Goal: Task Accomplishment & Management: Use online tool/utility

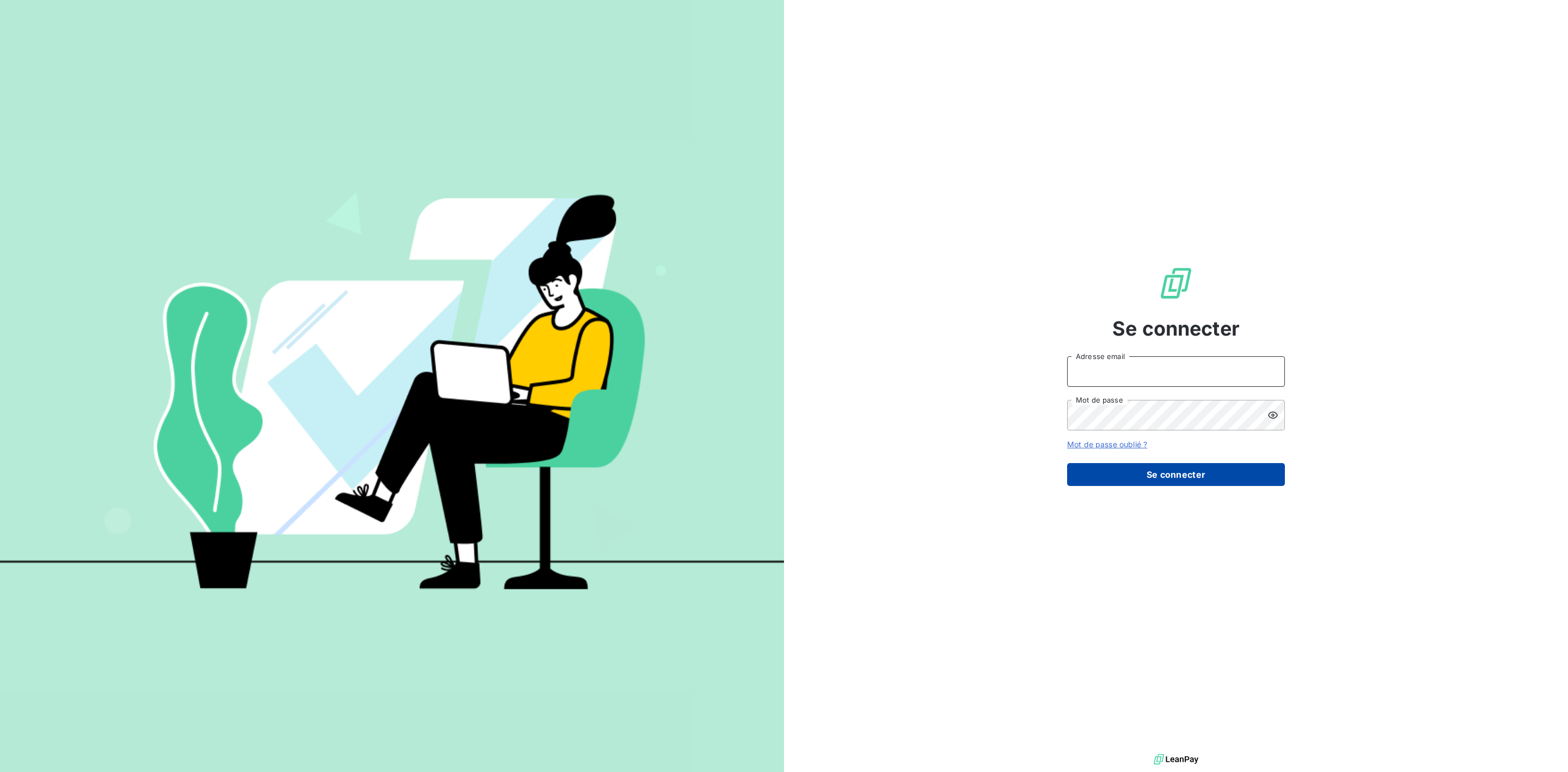
type input "[PERSON_NAME][EMAIL_ADDRESS][PERSON_NAME][DOMAIN_NAME]"
click at [1162, 473] on button "Se connecter" at bounding box center [1176, 474] width 218 height 23
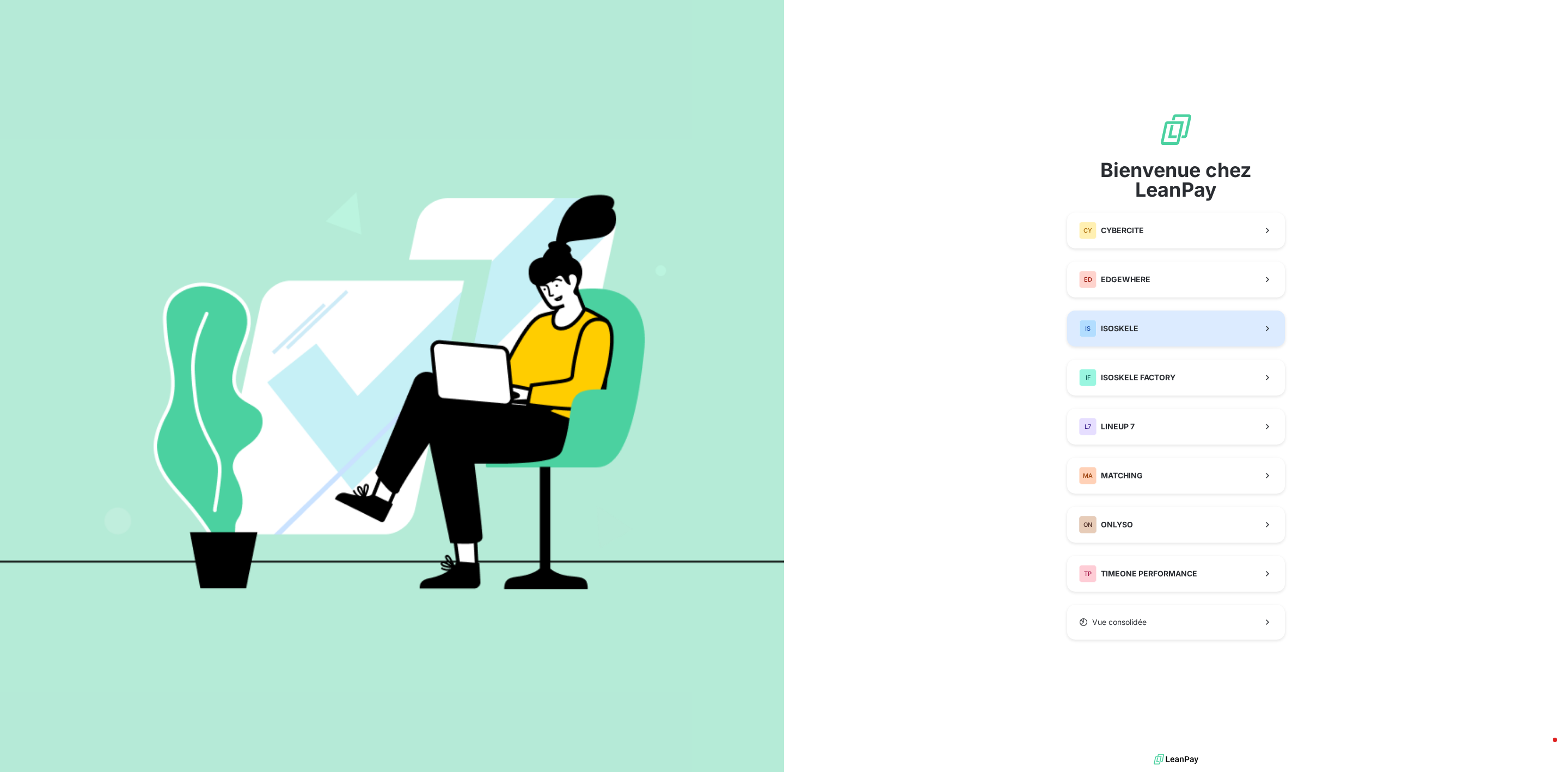
click at [1136, 338] on button "IS ISOSKELE" at bounding box center [1176, 328] width 218 height 36
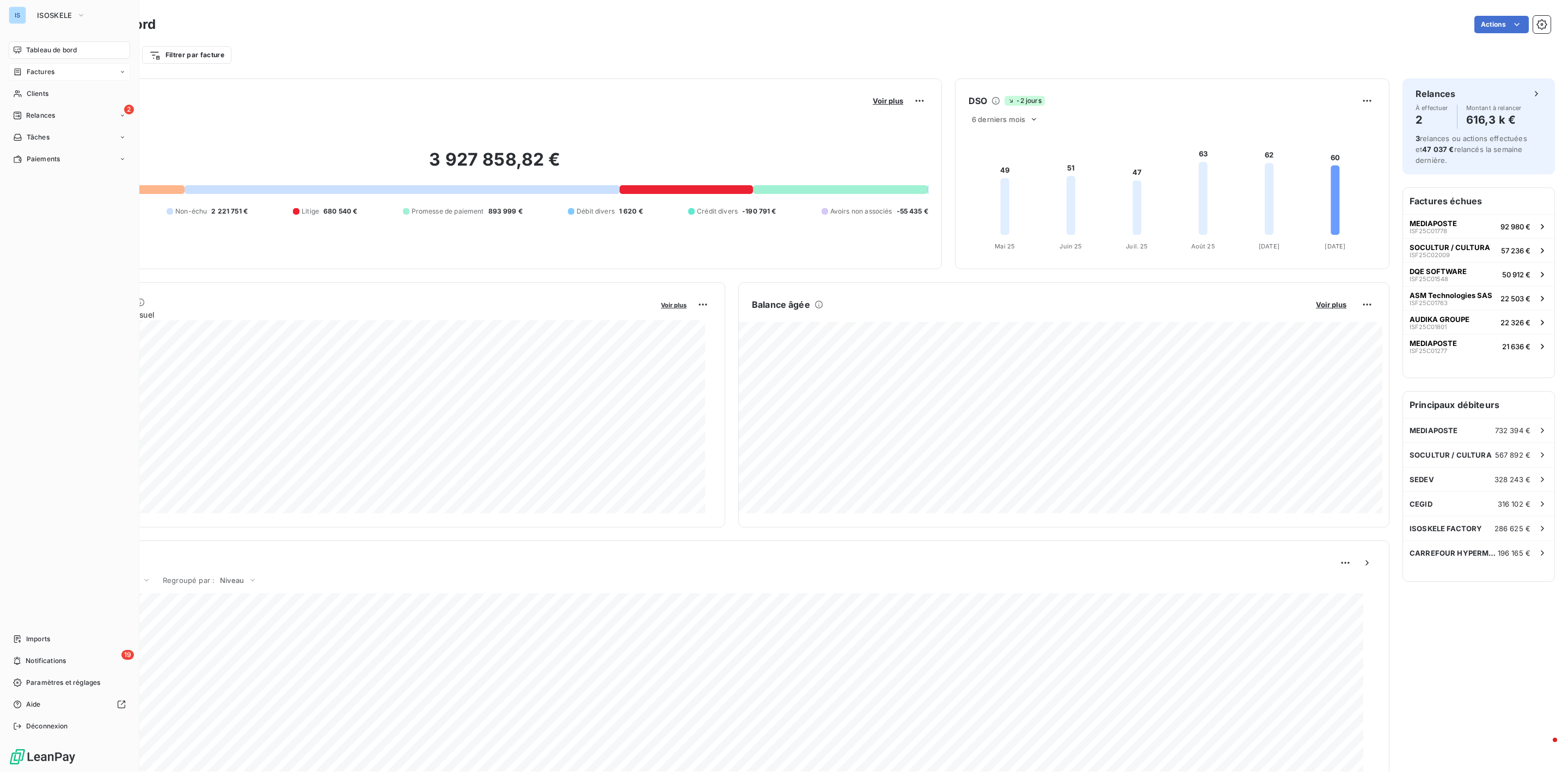
click at [43, 72] on span "Factures" at bounding box center [41, 71] width 28 height 9
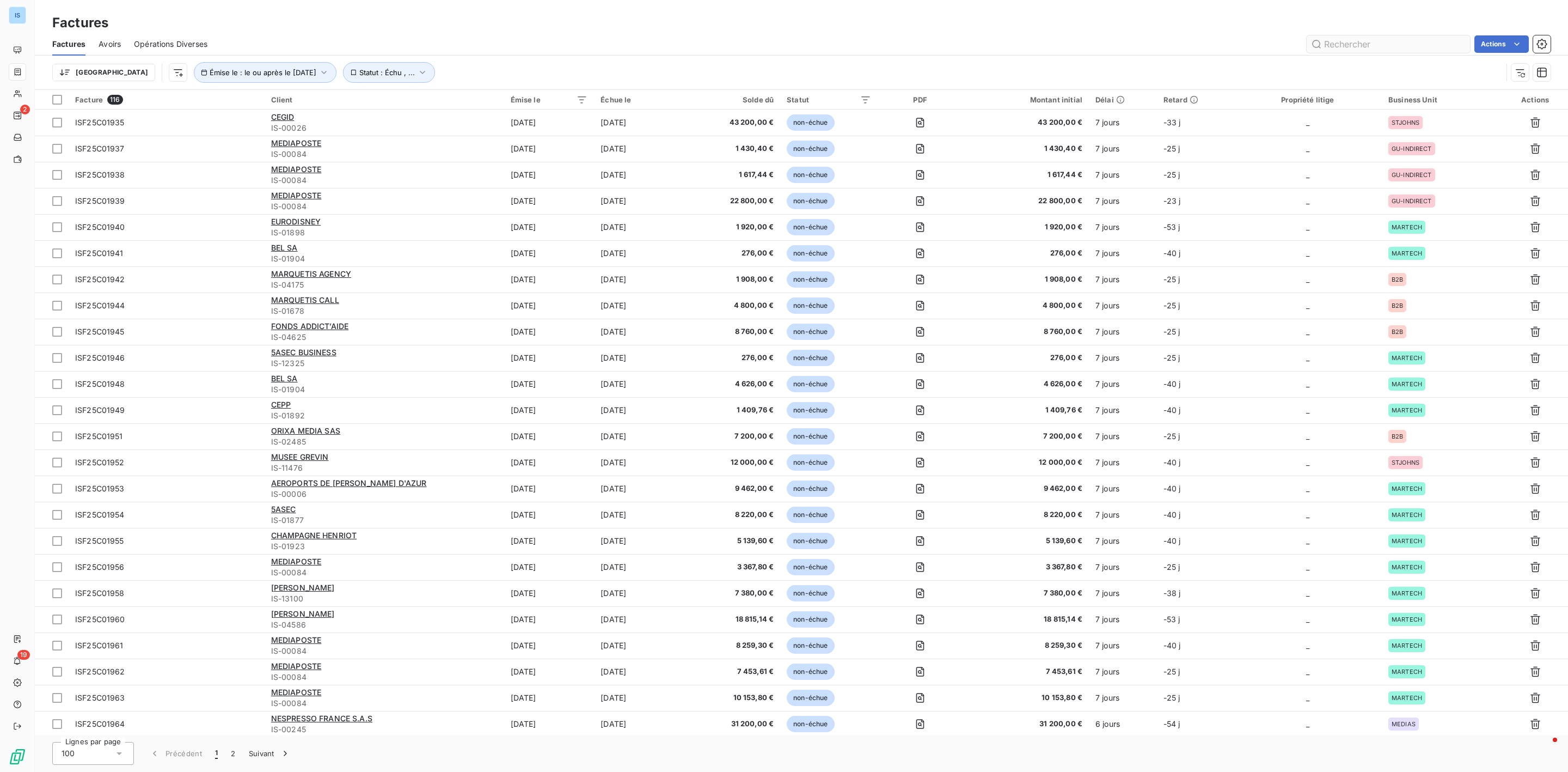
click at [1344, 48] on input "text" at bounding box center [1389, 44] width 163 height 17
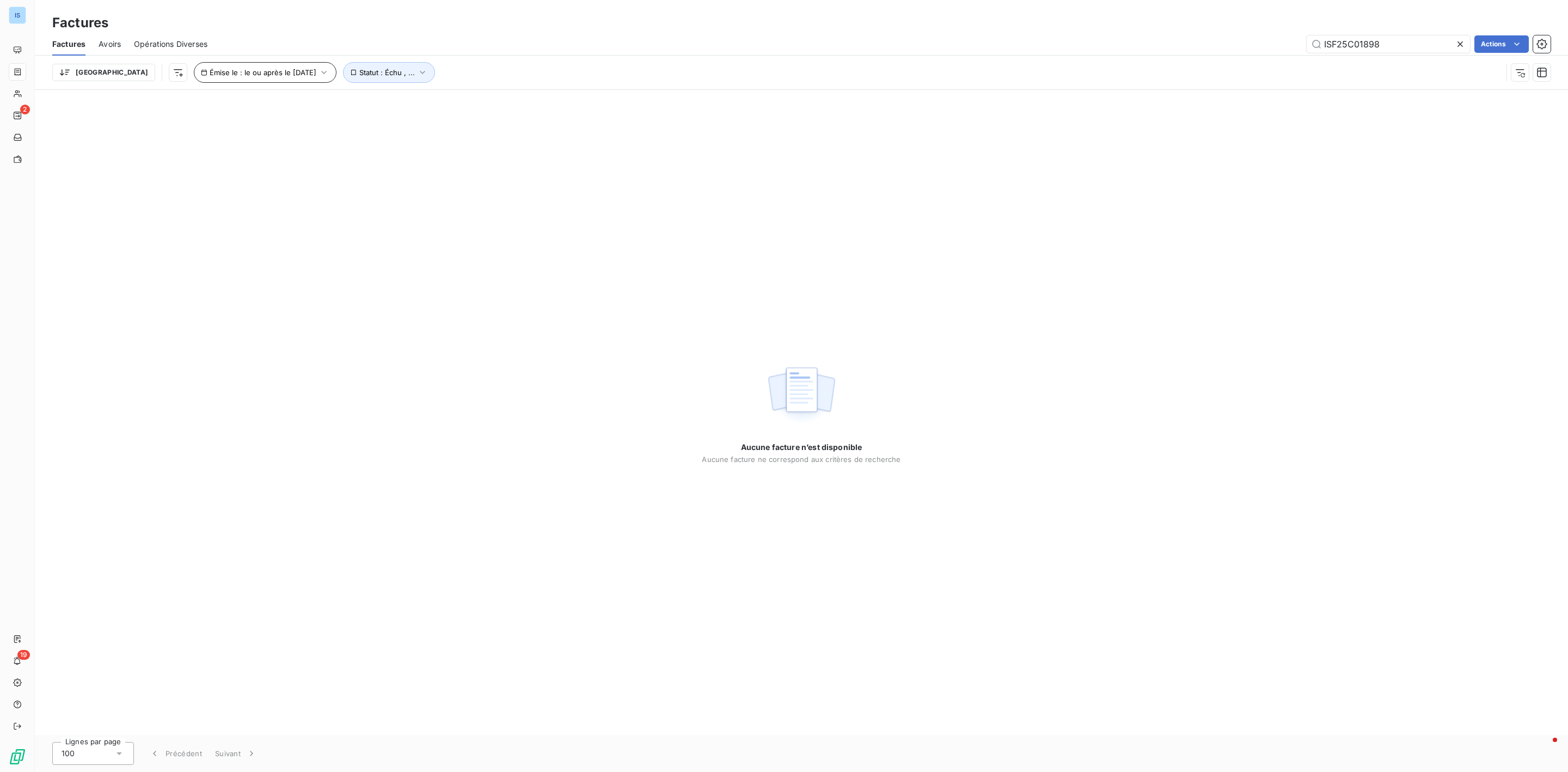
type input "ISF25C01898"
click at [297, 75] on button "Émise le : le ou après le [DATE]" at bounding box center [265, 72] width 143 height 20
click at [191, 313] on span "Supprimer le filtre" at bounding box center [194, 312] width 63 height 11
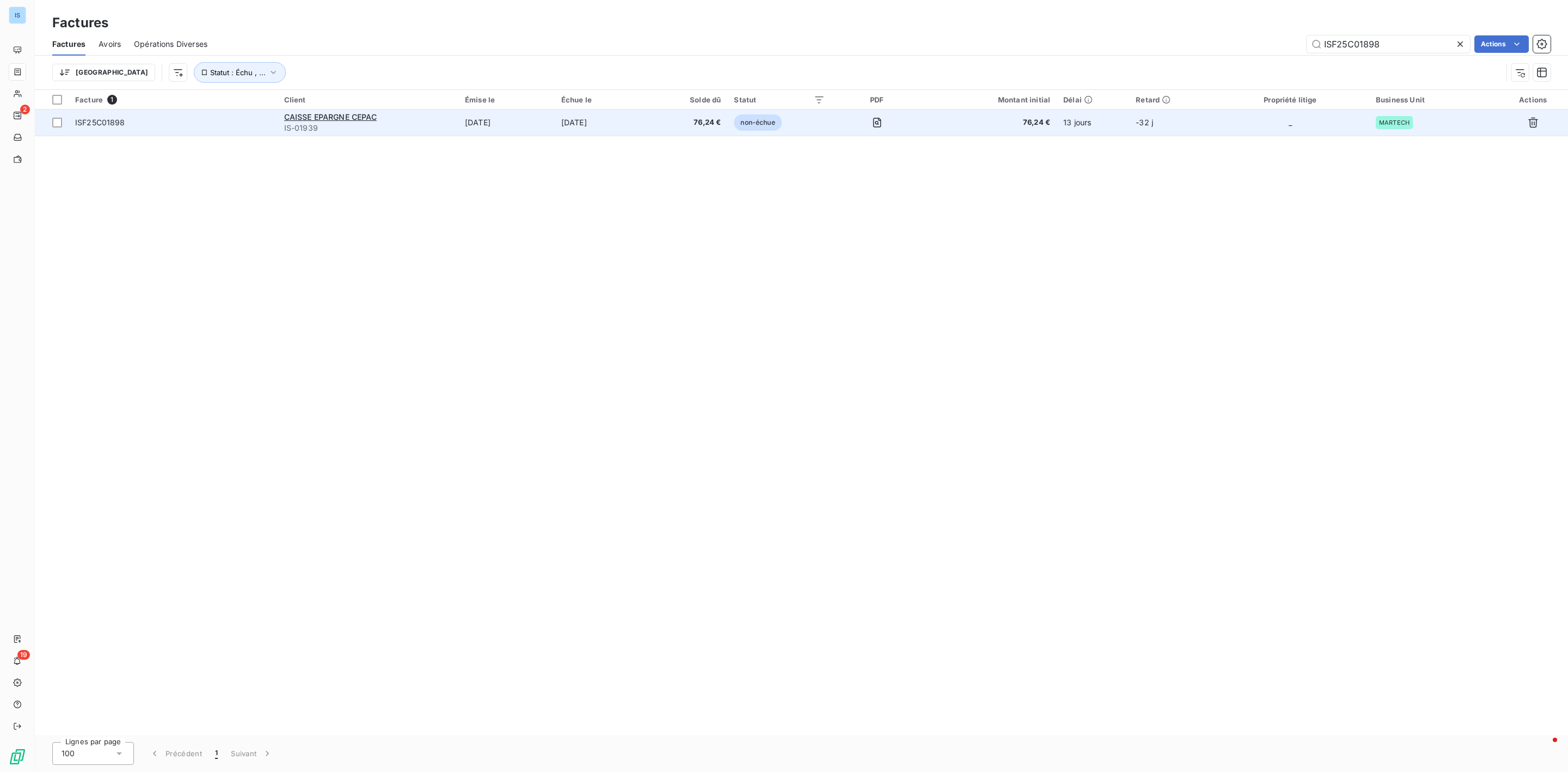
click at [111, 121] on span "ISF25C01898" at bounding box center [100, 122] width 50 height 9
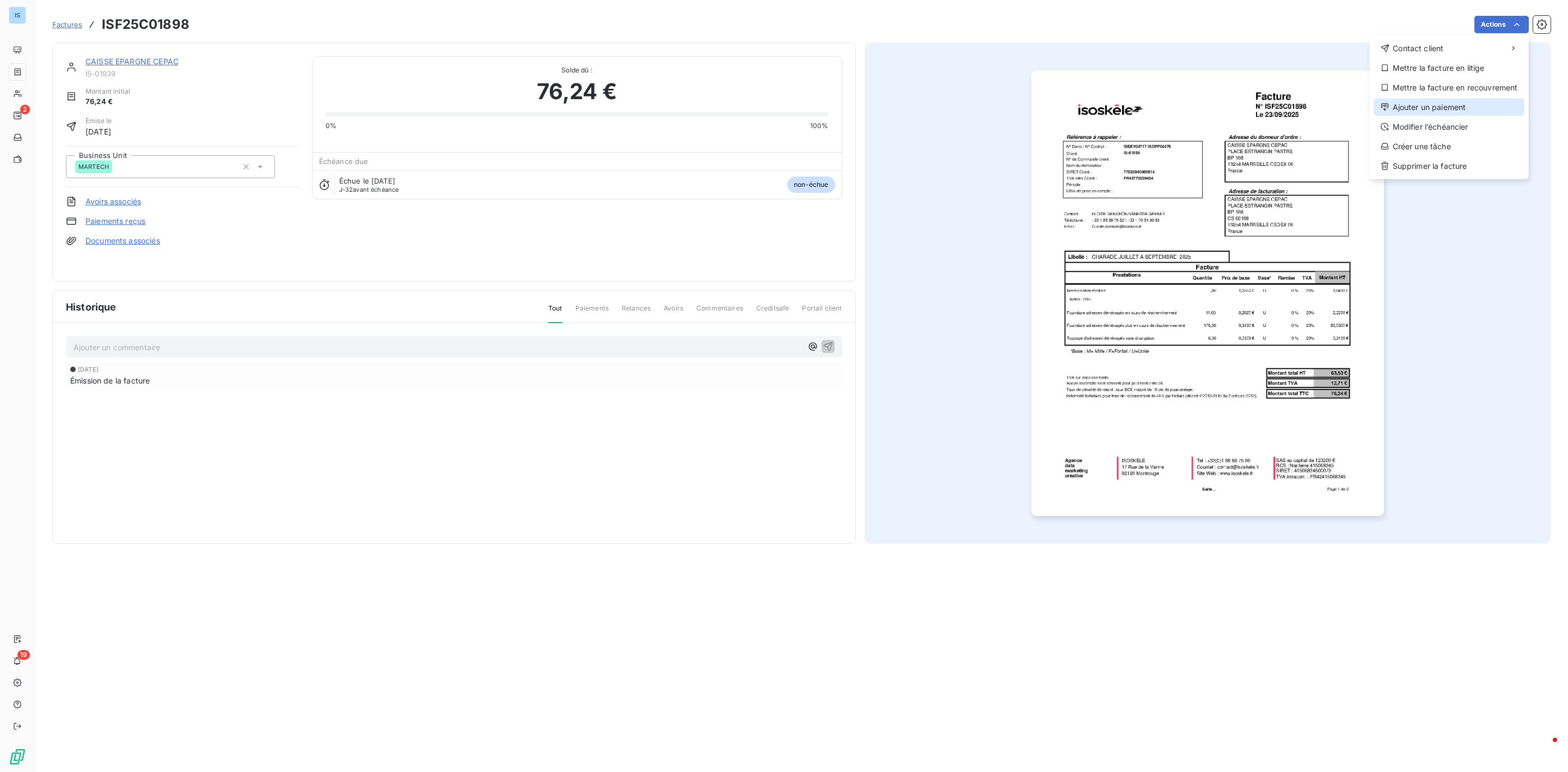
click at [1449, 100] on div "Ajouter un paiement" at bounding box center [1449, 107] width 150 height 17
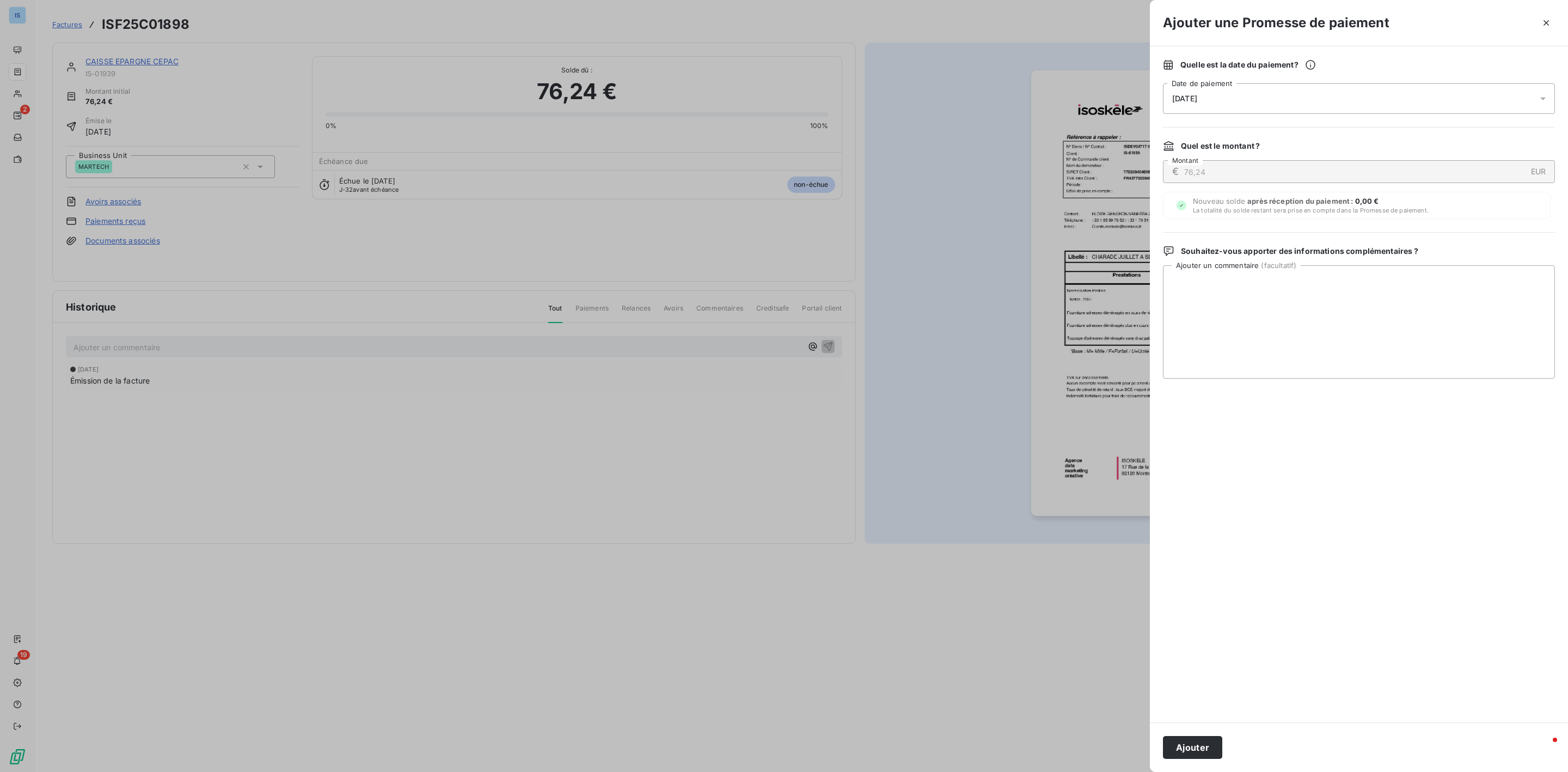
click at [1226, 112] on div "[DATE]" at bounding box center [1359, 98] width 392 height 31
click at [1288, 237] on button "17" at bounding box center [1282, 233] width 22 height 22
drag, startPoint x: 1508, startPoint y: 333, endPoint x: 1501, endPoint y: 329, distance: 8.1
click at [1508, 332] on textarea "Ajouter un commentaire ( facultatif )" at bounding box center [1359, 321] width 392 height 113
type textarea "AVIS DE VIREMENT RECU"
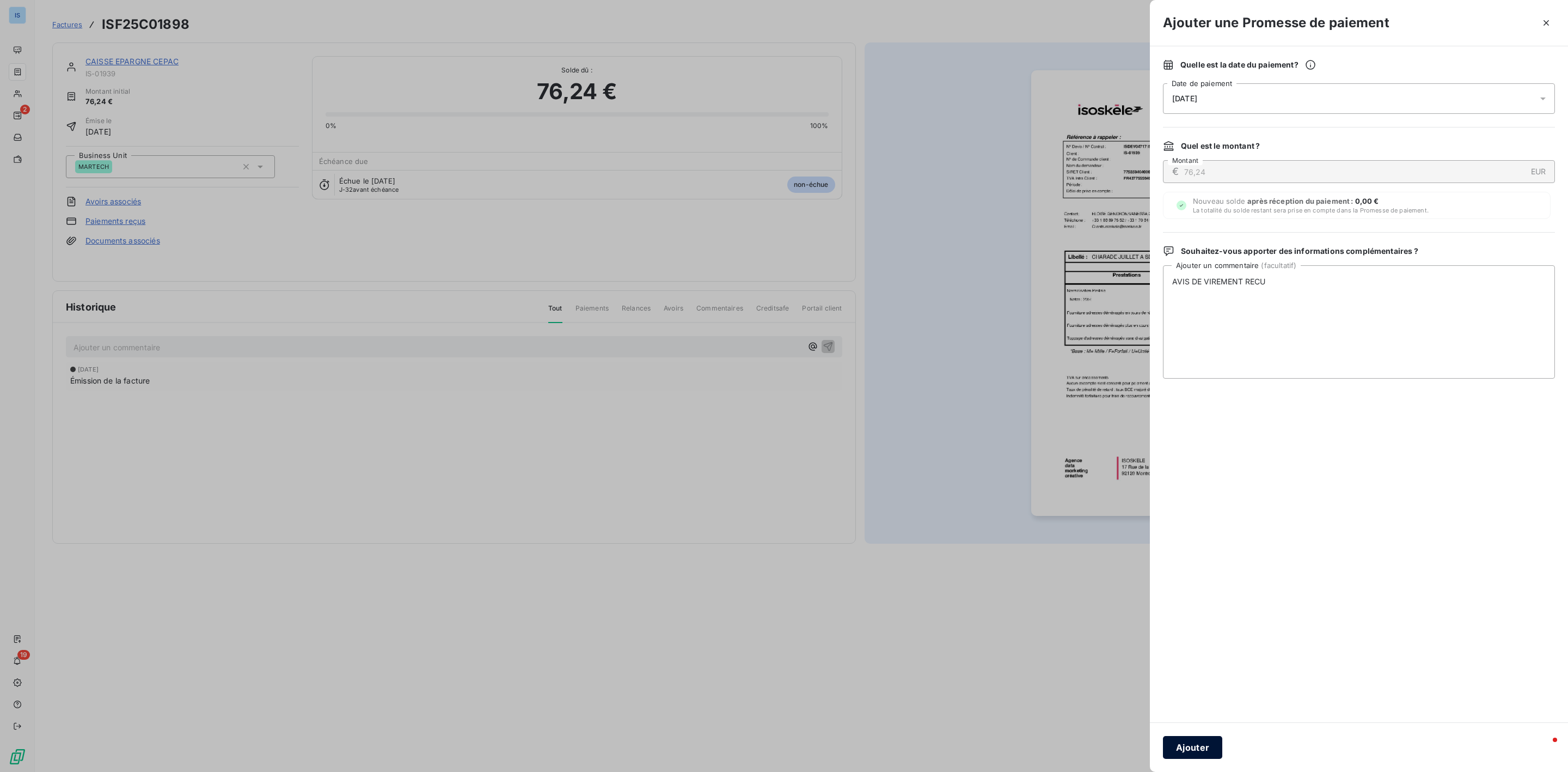
click at [1221, 751] on button "Ajouter" at bounding box center [1192, 747] width 59 height 23
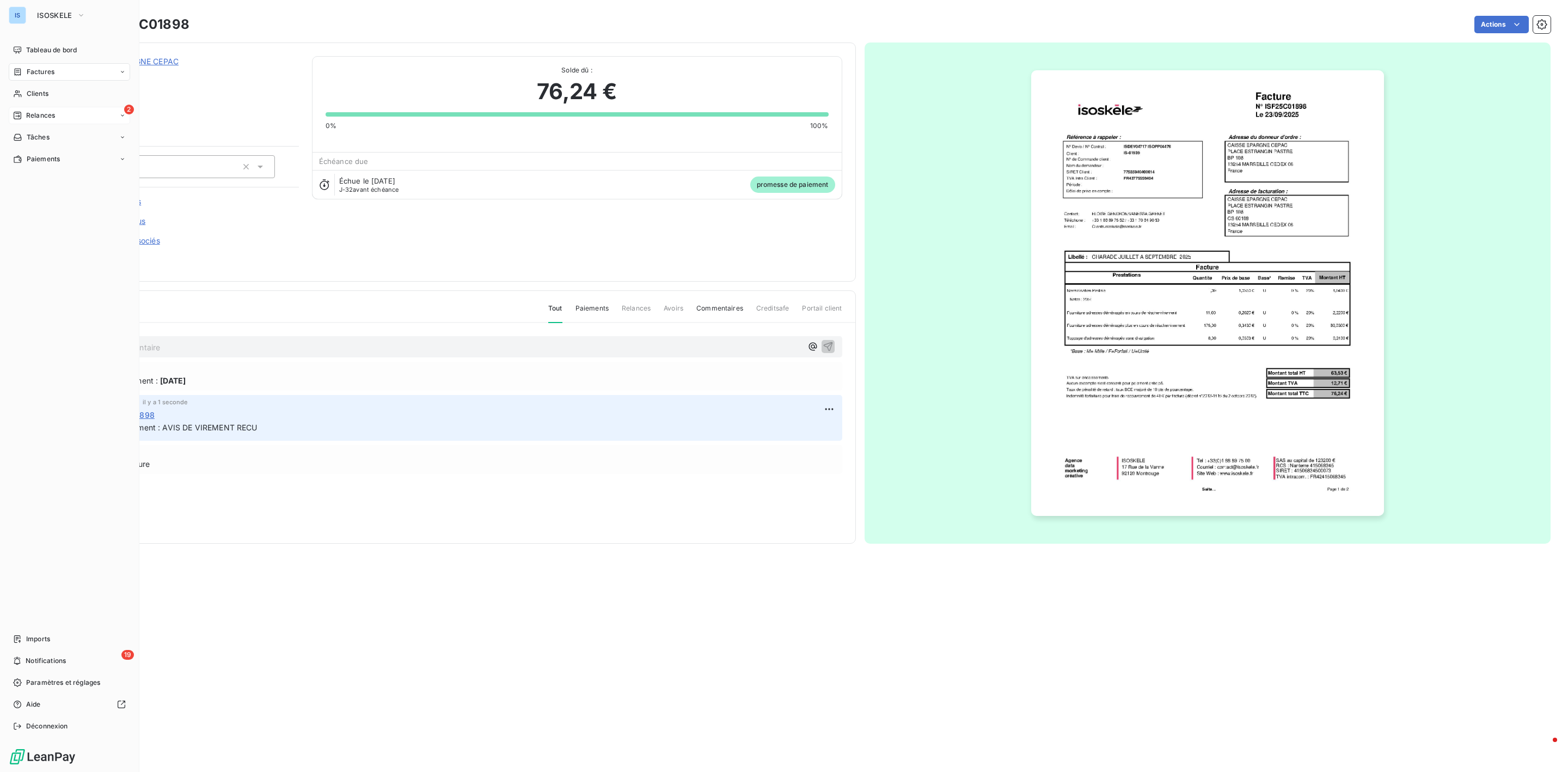
click at [30, 115] on span "Relances" at bounding box center [41, 115] width 29 height 9
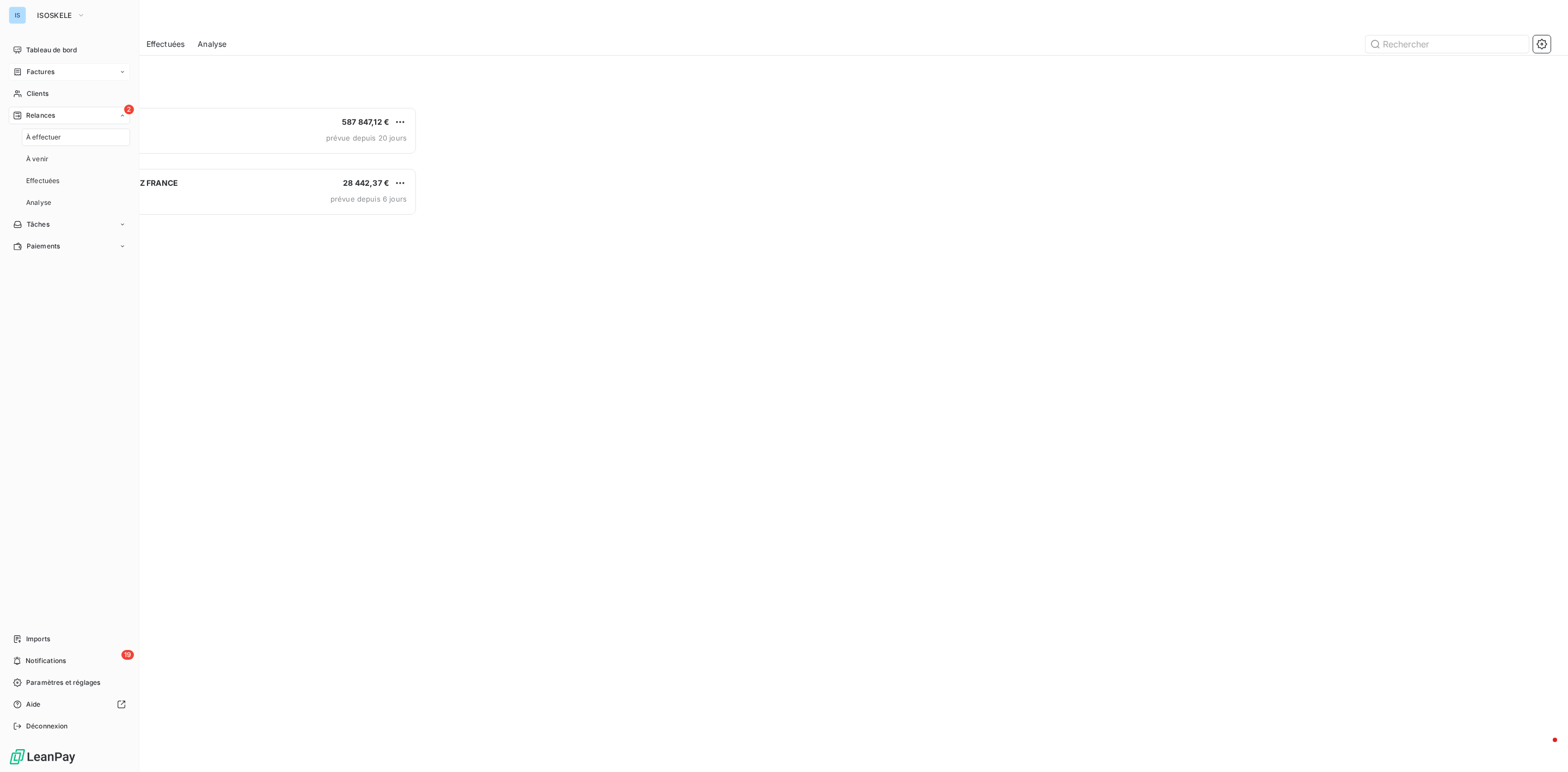
scroll to position [654, 352]
